Goal: Navigation & Orientation: Find specific page/section

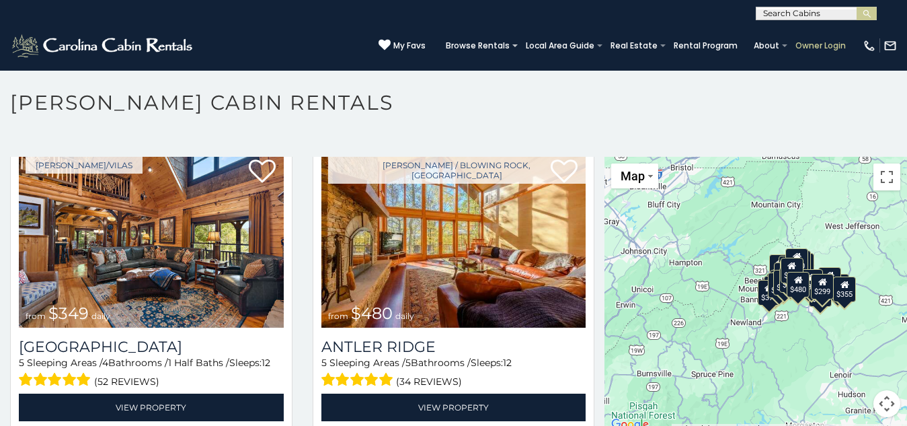
scroll to position [7, 0]
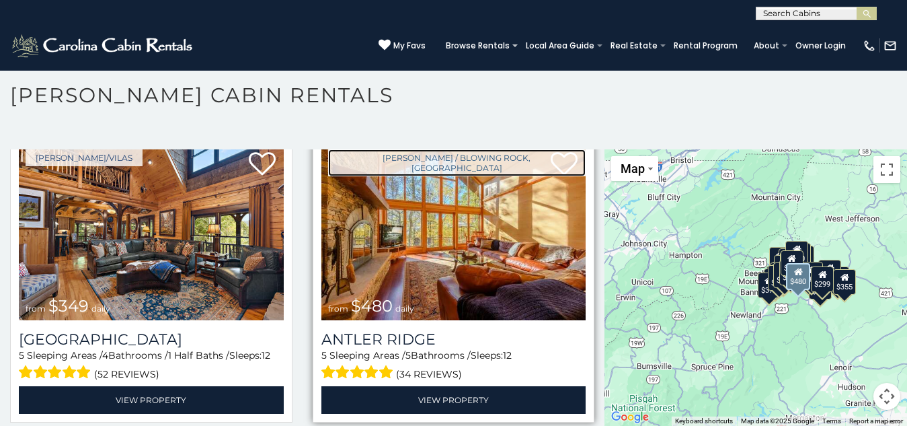
click at [328, 152] on link "[PERSON_NAME] / Blowing Rock, [GEOGRAPHIC_DATA]" at bounding box center [457, 162] width 258 height 27
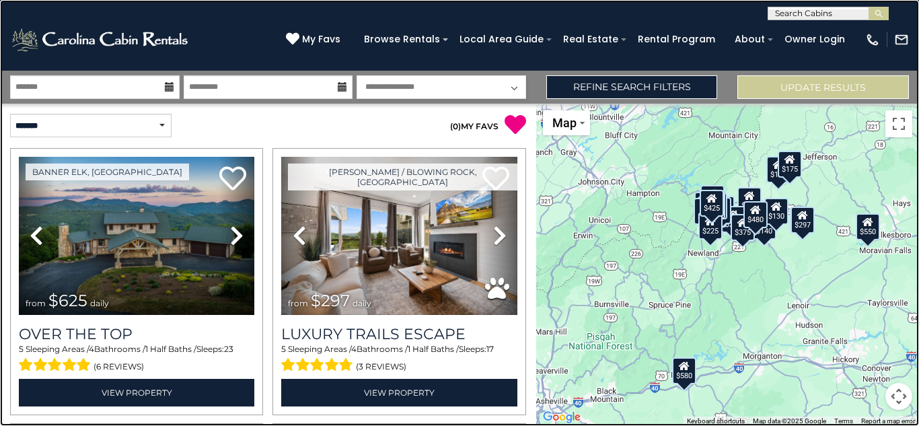
click at [162, 332] on link at bounding box center [459, 213] width 919 height 426
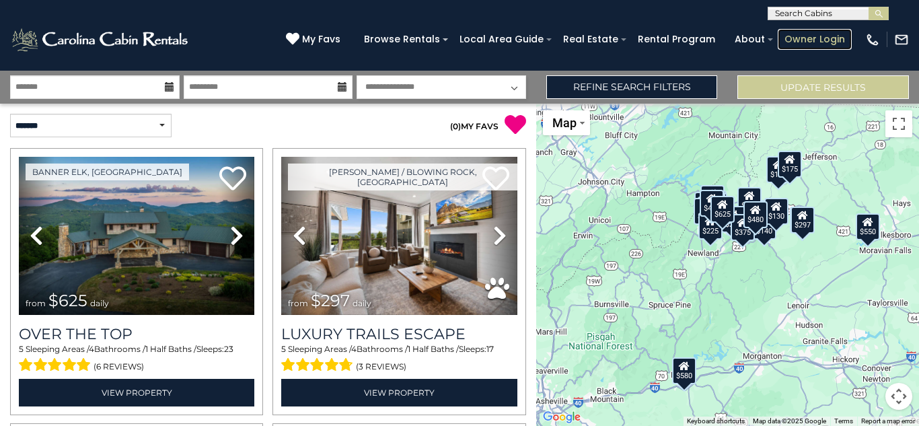
click at [794, 34] on link "Owner Login" at bounding box center [815, 39] width 74 height 21
